Goal: Transaction & Acquisition: Purchase product/service

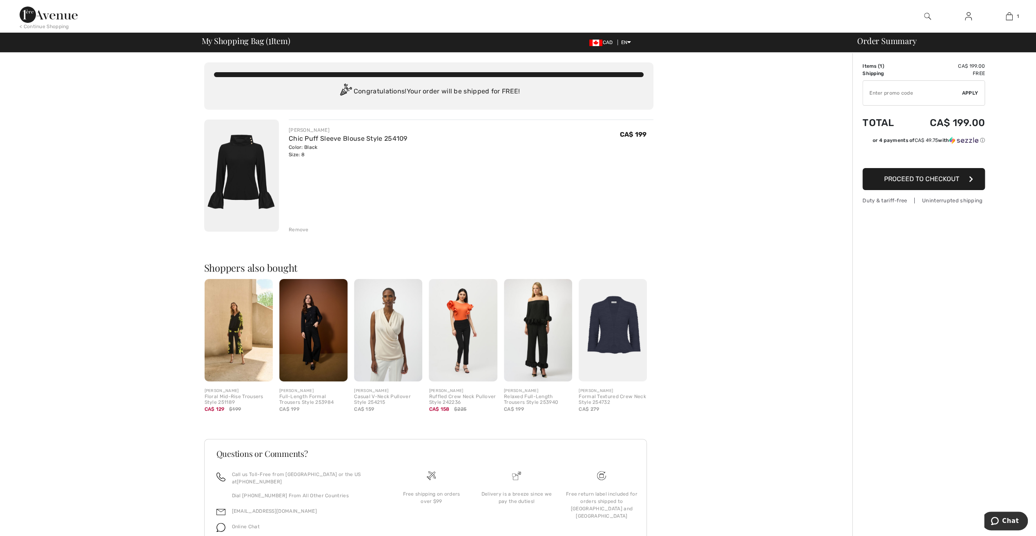
click at [921, 180] on span "Proceed to Checkout" at bounding box center [921, 179] width 75 height 8
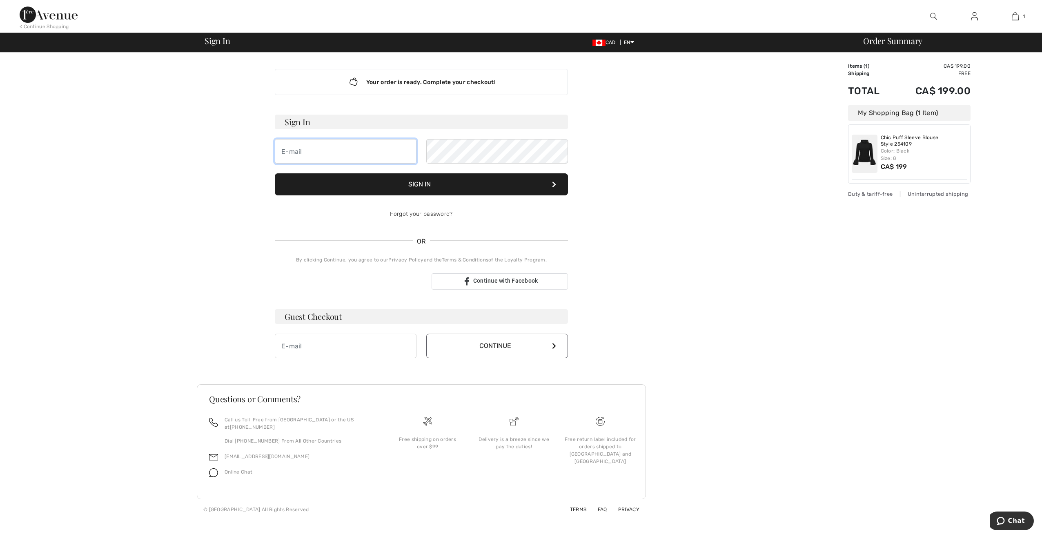
click at [294, 149] on input "email" at bounding box center [346, 151] width 142 height 24
type input "[EMAIL_ADDRESS][DOMAIN_NAME]"
click at [275, 173] on button "Sign In" at bounding box center [421, 184] width 293 height 22
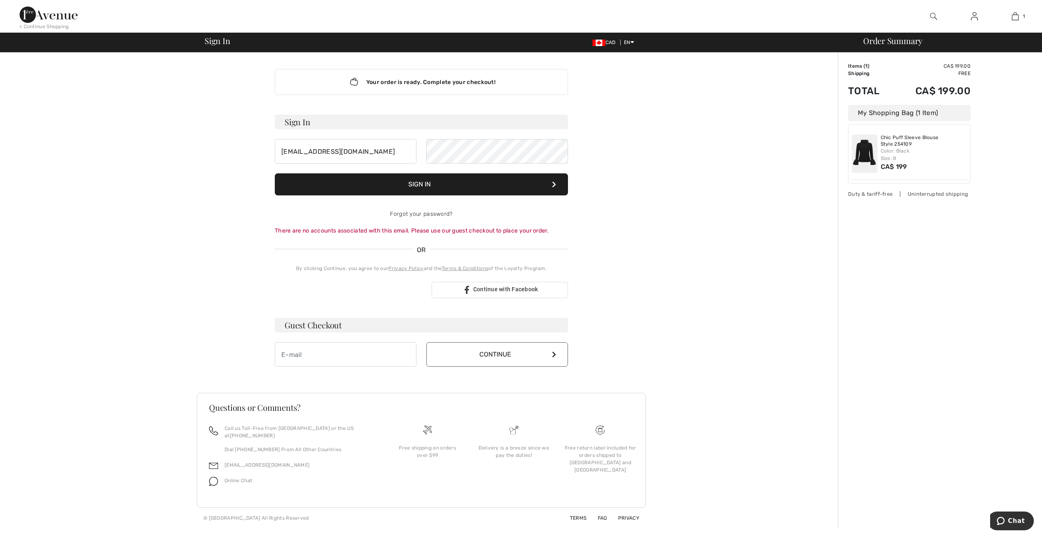
click at [434, 182] on button "Sign In" at bounding box center [421, 184] width 293 height 22
click at [334, 354] on input "email" at bounding box center [346, 354] width 142 height 24
type input "MARIALUCIFERO@SYMPATICO.CA"
click at [484, 355] on button "Continue" at bounding box center [497, 354] width 142 height 24
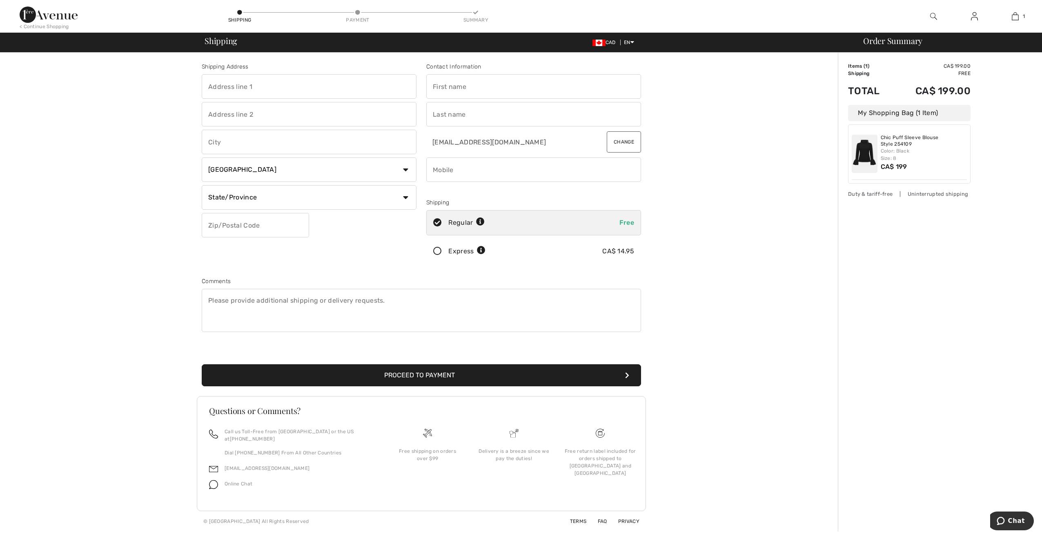
click at [263, 87] on input "text" at bounding box center [309, 86] width 215 height 24
type input "12232 39e Avenue"
type input "Montreal"
select select "QC"
type input "H1E7H4"
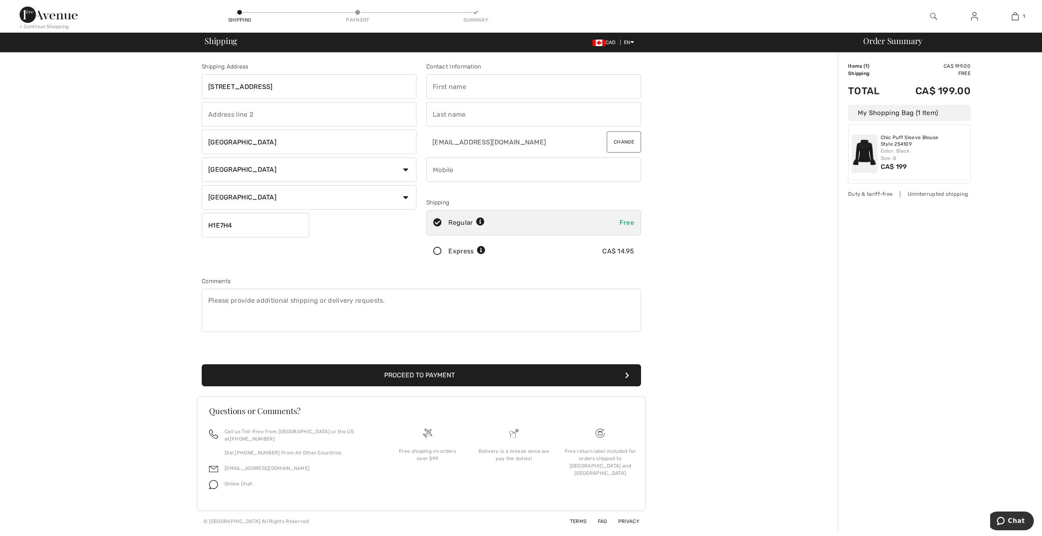
type input "Maria"
type input "Lucifero"
type input "5147430797"
click at [413, 374] on button "Proceed to Payment" at bounding box center [421, 376] width 439 height 22
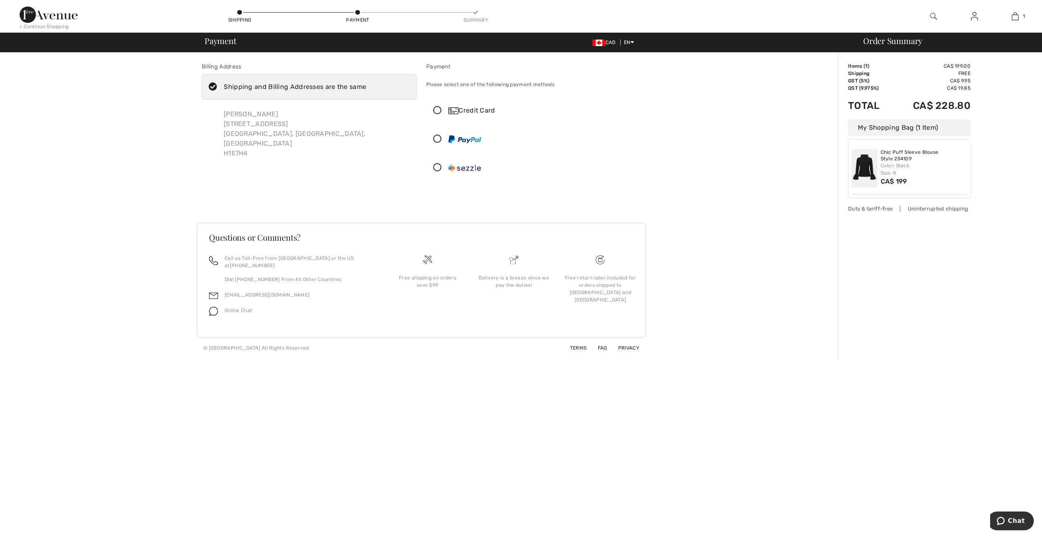
click at [438, 110] on icon at bounding box center [438, 111] width 22 height 9
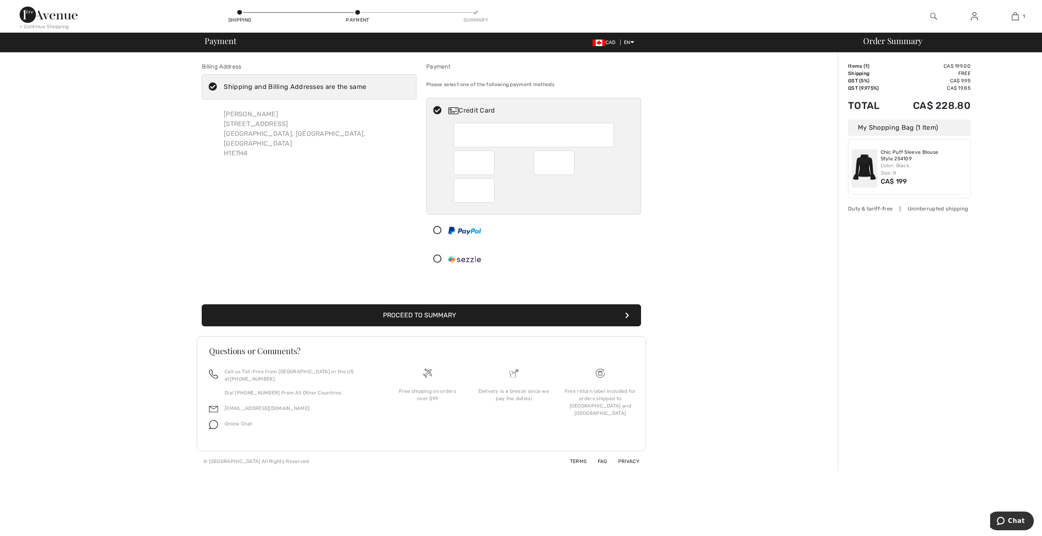
click at [458, 316] on button "Proceed to Summary" at bounding box center [421, 316] width 439 height 22
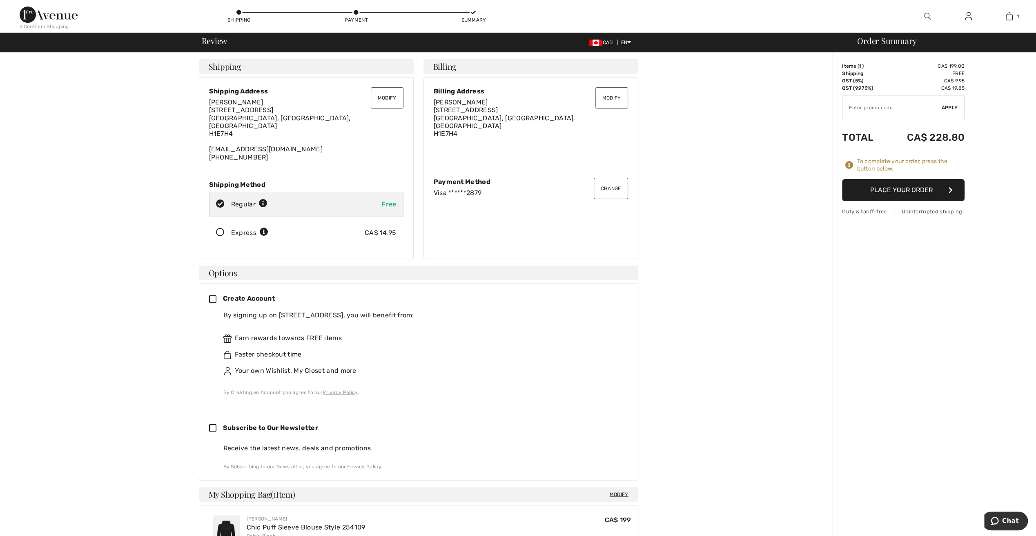
click at [900, 188] on button "Place Your Order" at bounding box center [903, 190] width 122 height 22
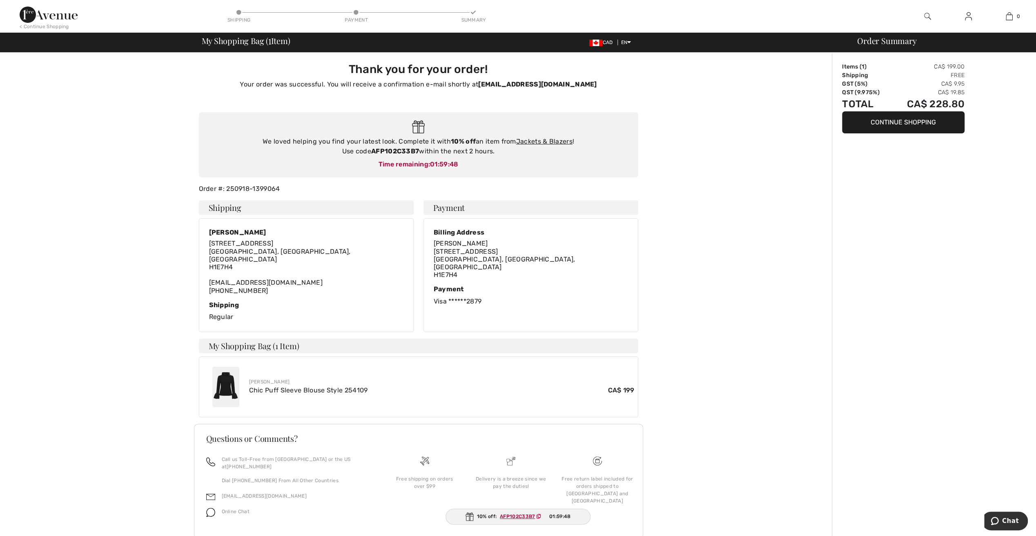
type input "[PERSON_NAME]"
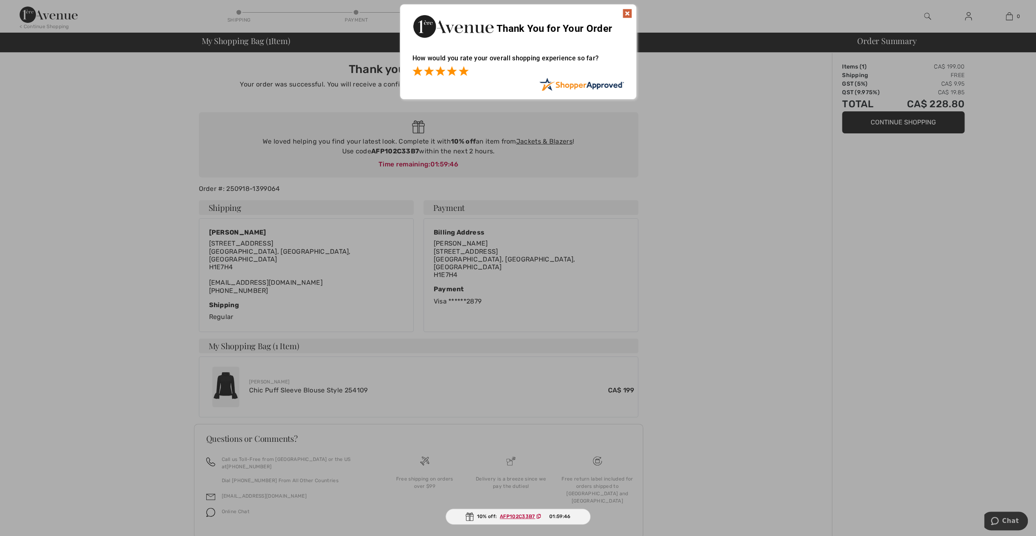
click at [463, 70] on span at bounding box center [463, 71] width 10 height 10
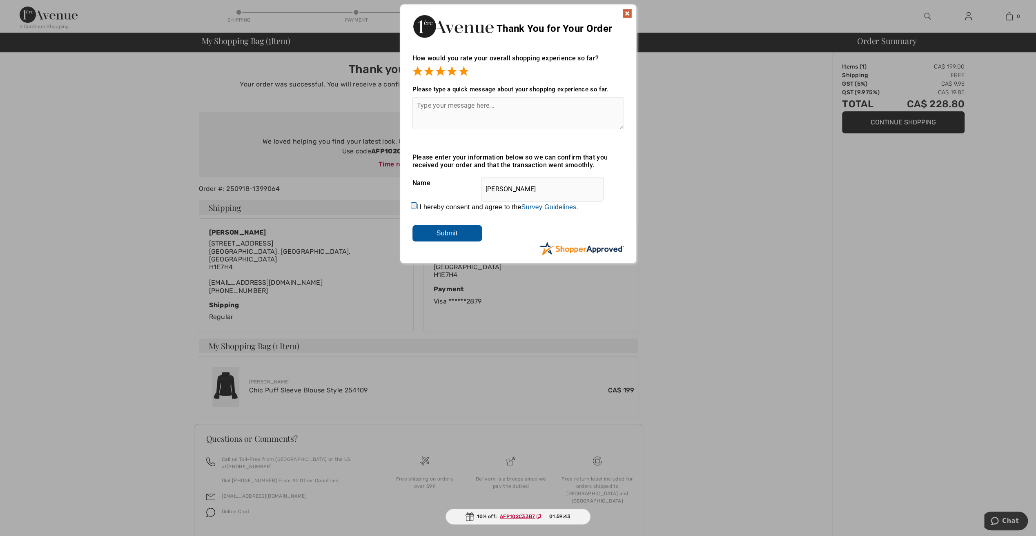
click at [629, 13] on img at bounding box center [627, 14] width 10 height 10
